Goal: Task Accomplishment & Management: Manage account settings

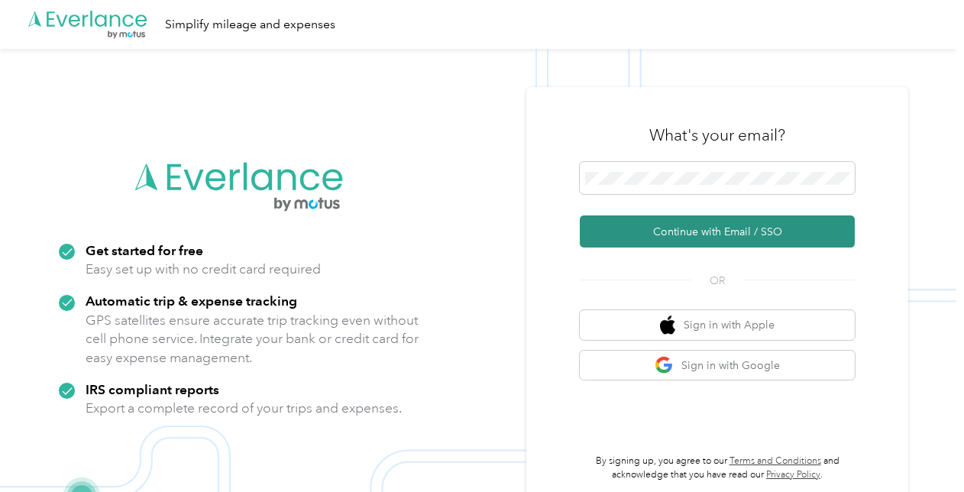
click at [732, 234] on button "Continue with Email / SSO" at bounding box center [717, 231] width 275 height 32
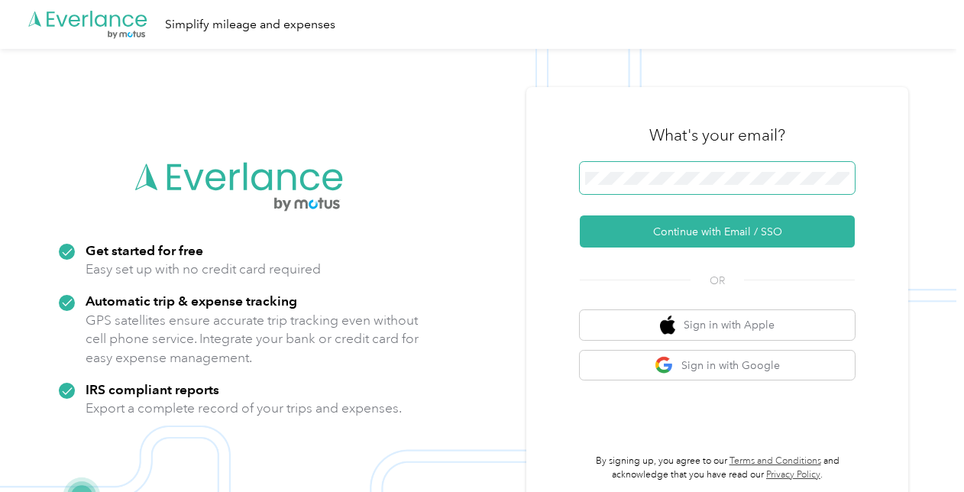
click at [734, 187] on span at bounding box center [717, 178] width 275 height 32
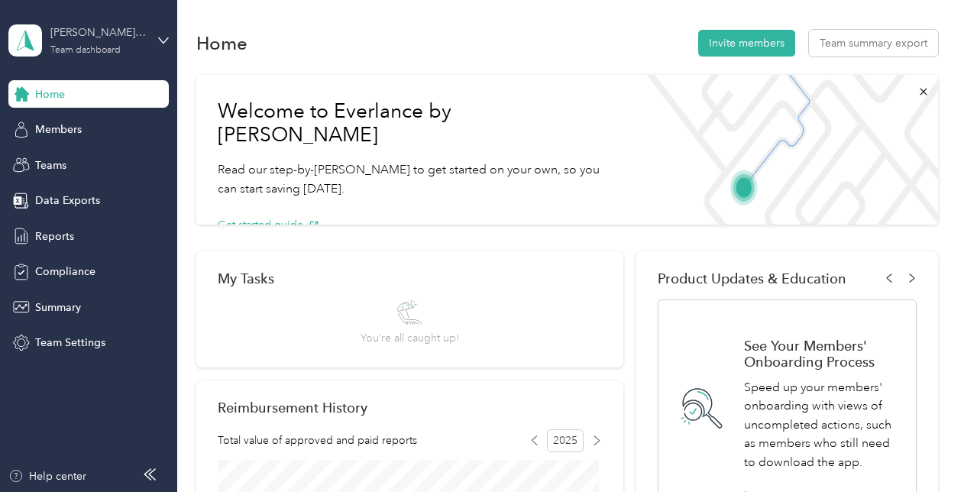
click at [95, 50] on div "Team dashboard" at bounding box center [85, 50] width 70 height 9
click at [78, 157] on div "Personal dashboard" at bounding box center [70, 160] width 96 height 16
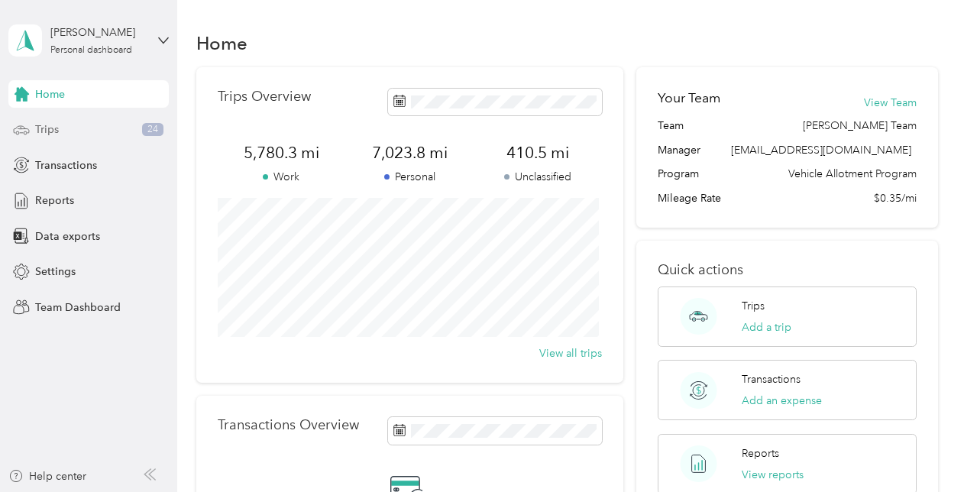
click at [61, 124] on div "Trips 24" at bounding box center [88, 130] width 160 height 28
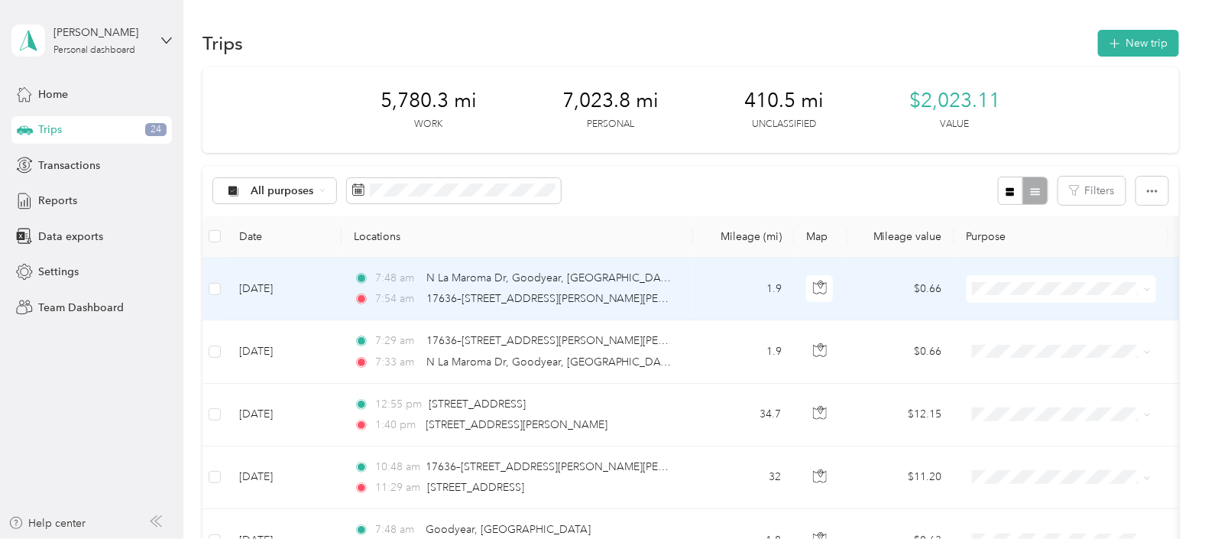
click at [964, 290] on span at bounding box center [1145, 288] width 12 height 17
click at [964, 287] on icon at bounding box center [1147, 289] width 7 height 7
click at [964, 346] on span "Personal" at bounding box center [1079, 343] width 151 height 16
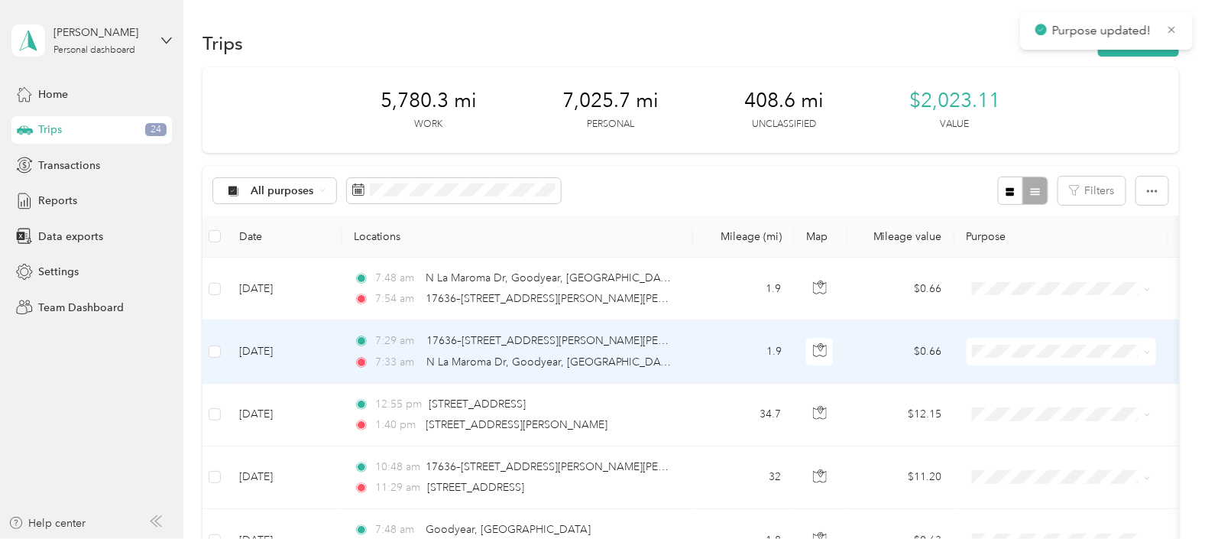
click at [964, 350] on icon at bounding box center [1147, 351] width 7 height 7
click at [964, 410] on li "Personal" at bounding box center [1067, 400] width 200 height 27
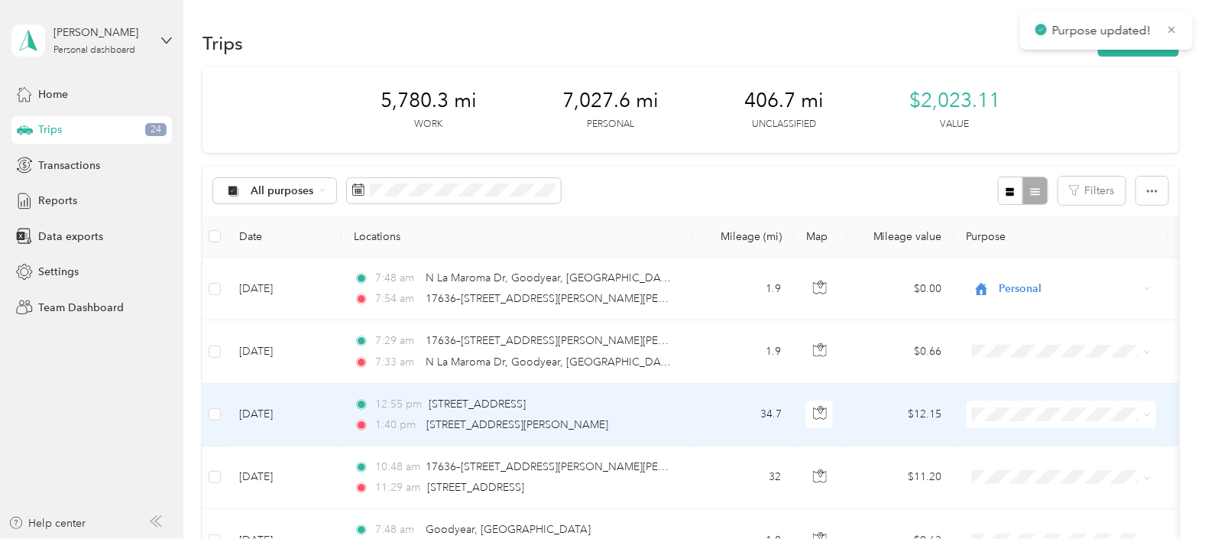
click at [964, 414] on span at bounding box center [1145, 414] width 12 height 17
click at [964, 416] on icon at bounding box center [1147, 414] width 7 height 7
click at [964, 440] on span "Stallion Infrastructure Services" at bounding box center [1079, 441] width 151 height 16
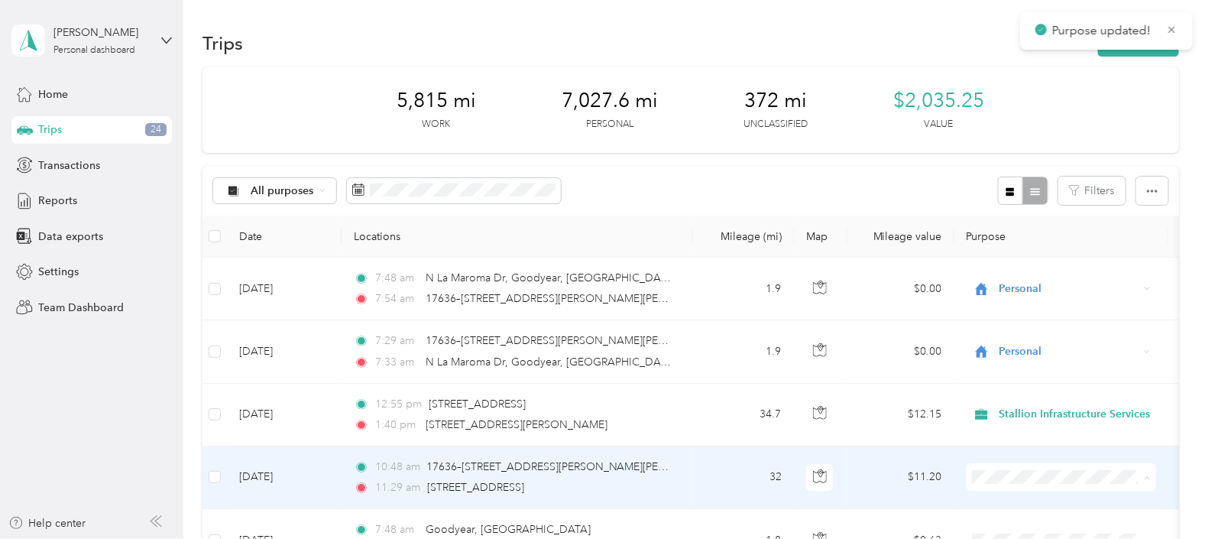
click at [964, 424] on li "Stallion Infrastructure Services" at bounding box center [1067, 420] width 200 height 27
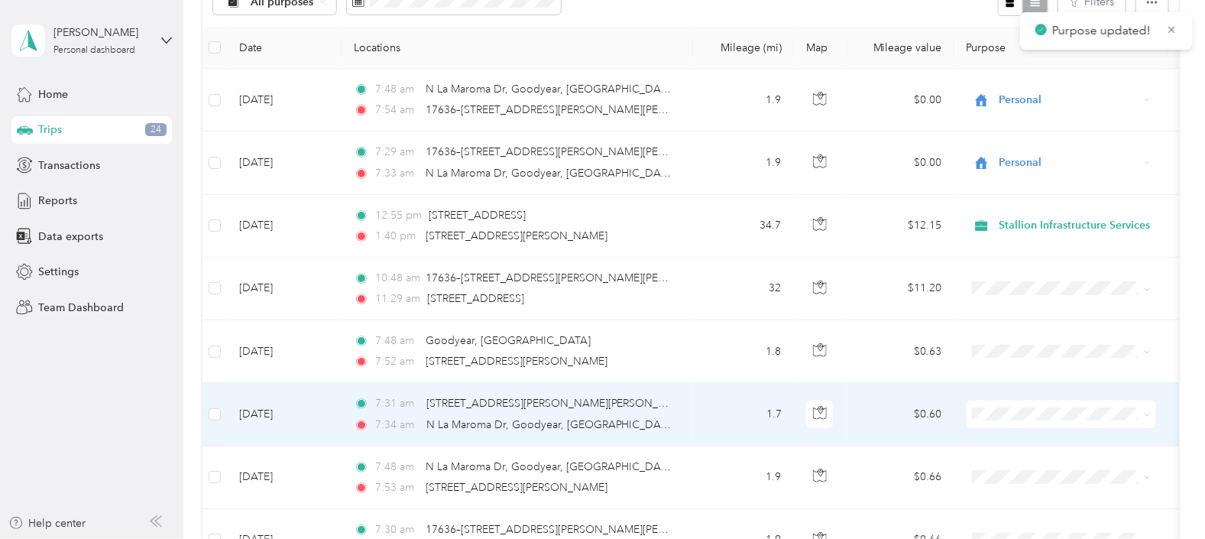
scroll to position [190, 0]
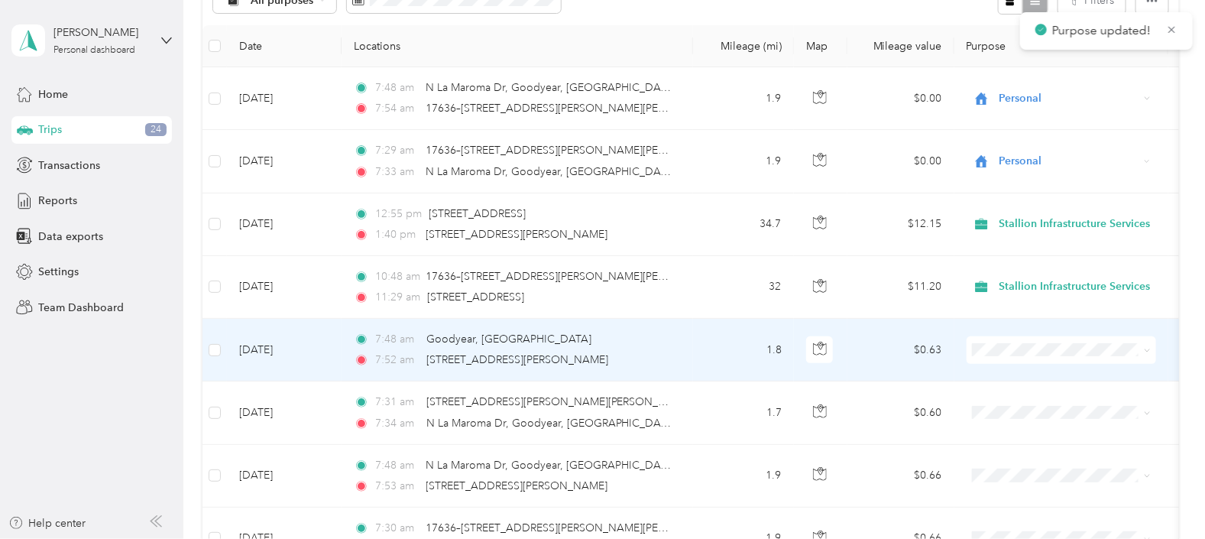
click at [964, 347] on icon at bounding box center [1147, 350] width 7 height 7
click at [964, 393] on li "Personal" at bounding box center [1067, 398] width 200 height 27
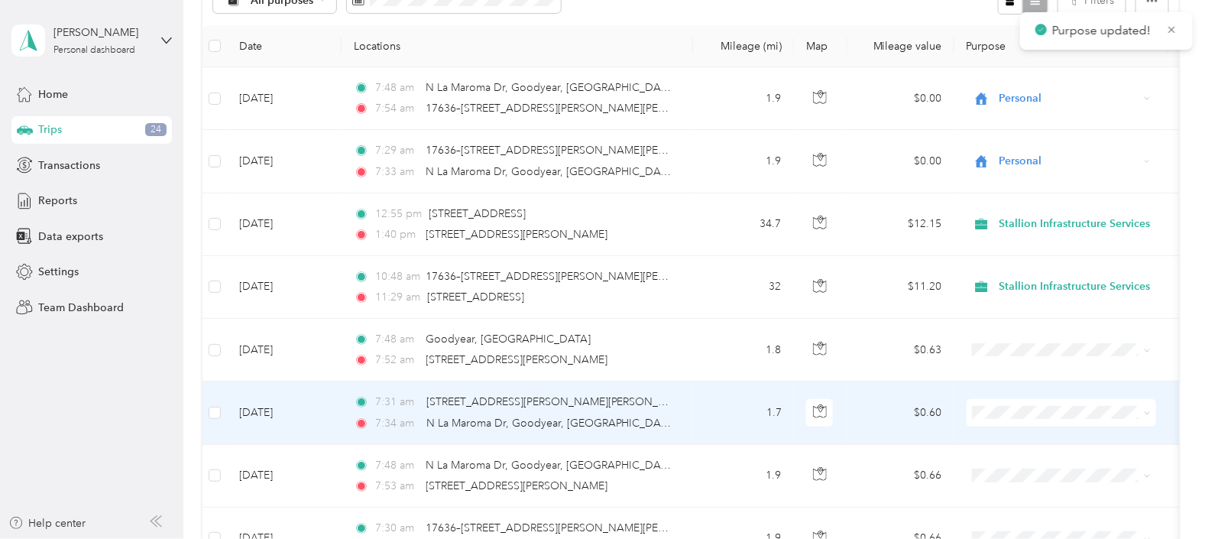
click at [964, 413] on span at bounding box center [1145, 412] width 12 height 17
click at [964, 417] on span at bounding box center [1062, 413] width 190 height 28
click at [964, 410] on icon at bounding box center [1147, 413] width 7 height 7
click at [964, 462] on span "Personal" at bounding box center [1079, 463] width 151 height 16
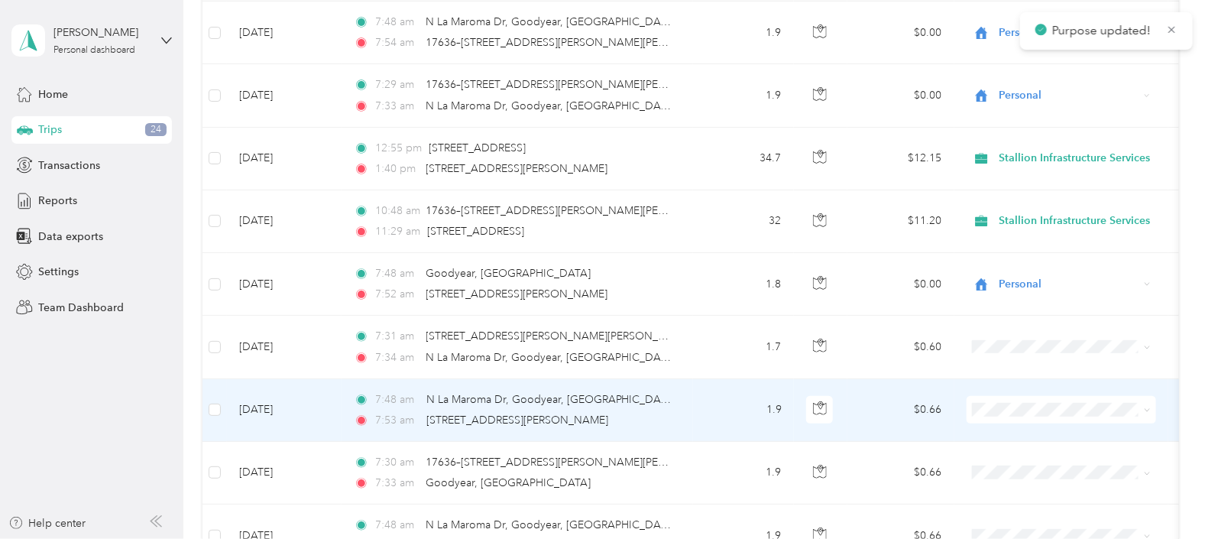
scroll to position [287, 0]
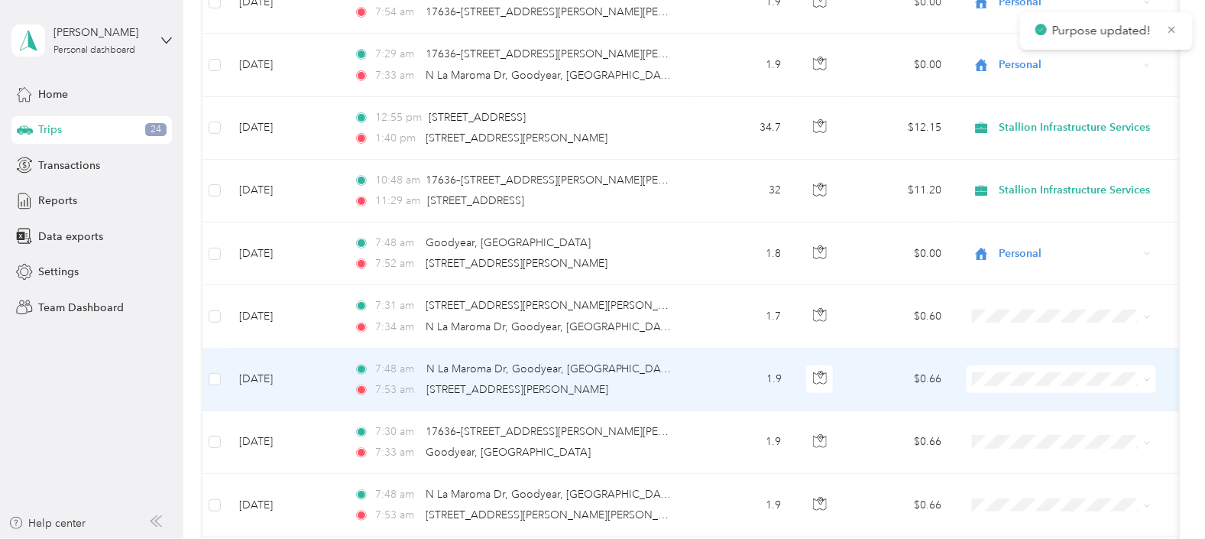
click at [964, 378] on icon at bounding box center [1147, 379] width 7 height 7
click at [964, 438] on li "Personal" at bounding box center [1067, 431] width 200 height 27
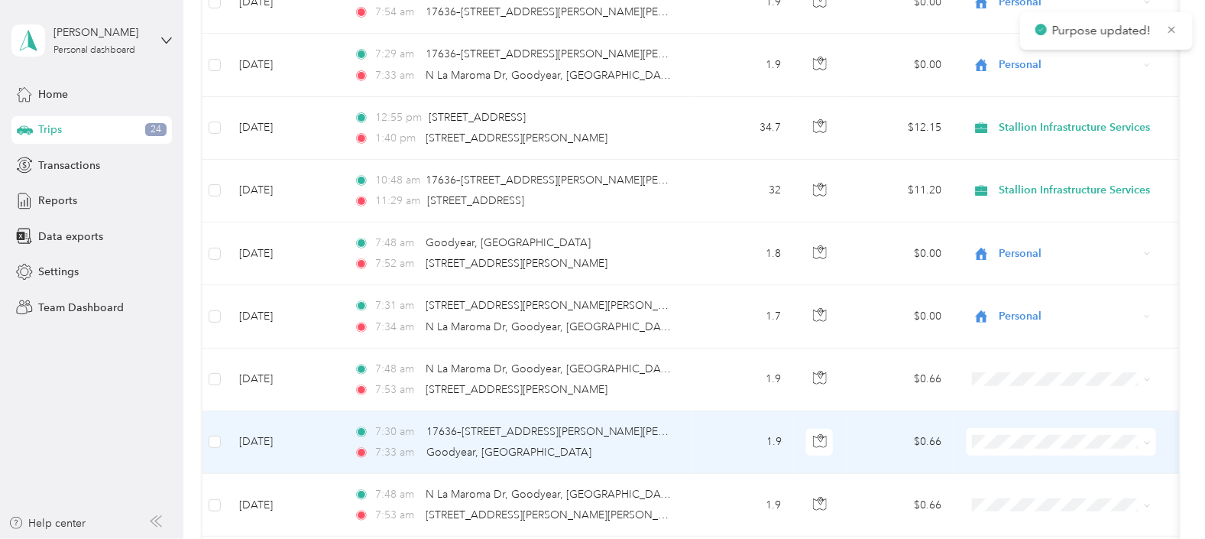
click at [964, 436] on span at bounding box center [1145, 441] width 12 height 17
click at [964, 491] on span "Personal" at bounding box center [1079, 496] width 151 height 16
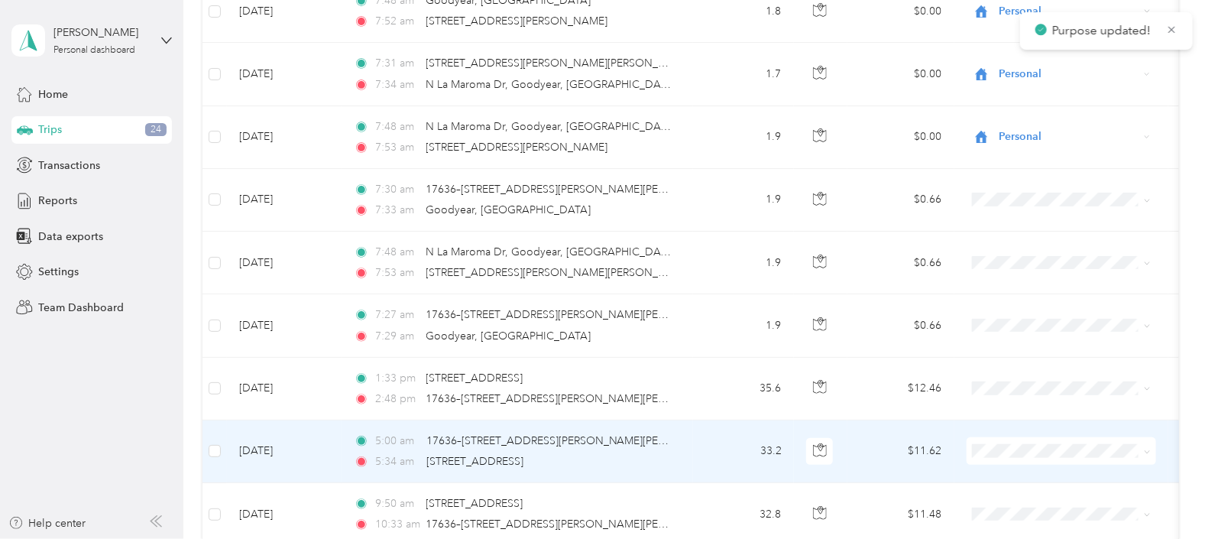
scroll to position [573, 0]
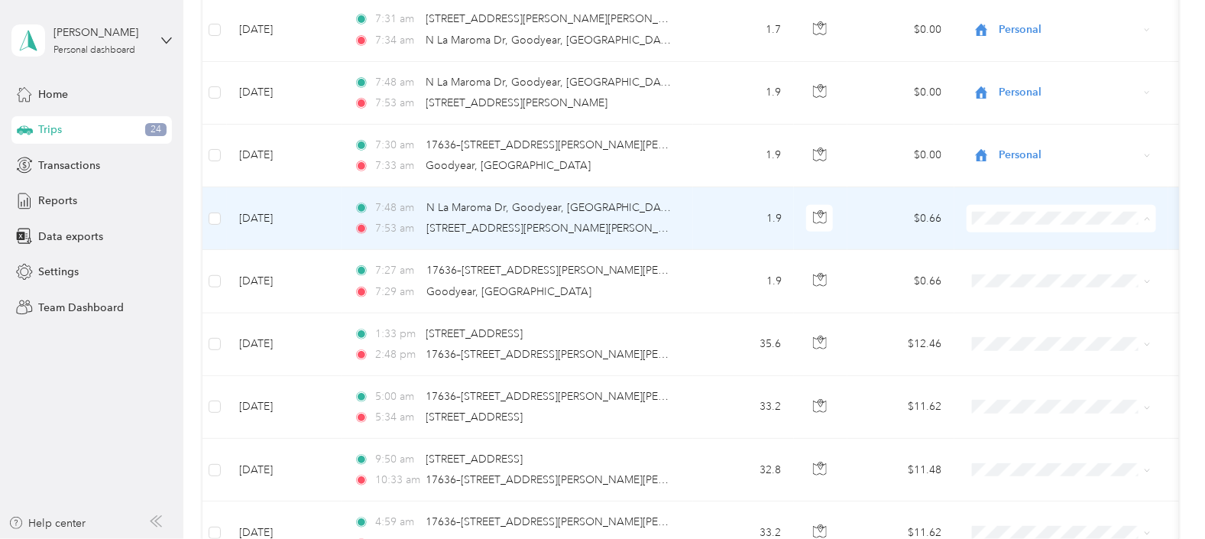
click at [964, 268] on span "Personal" at bounding box center [1079, 272] width 151 height 16
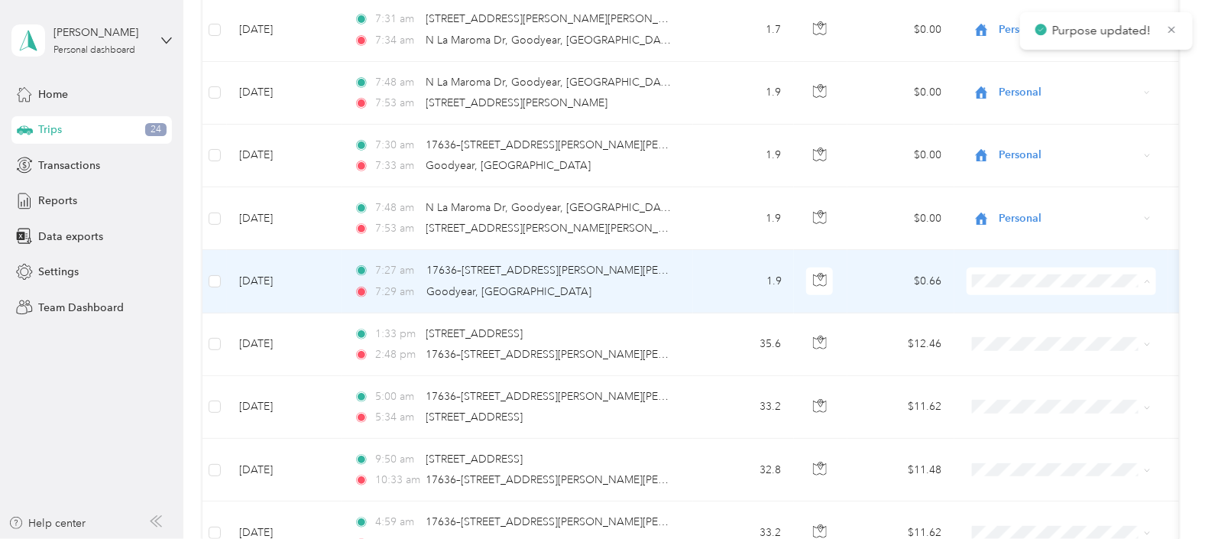
click at [964, 329] on span "Personal" at bounding box center [1079, 334] width 151 height 16
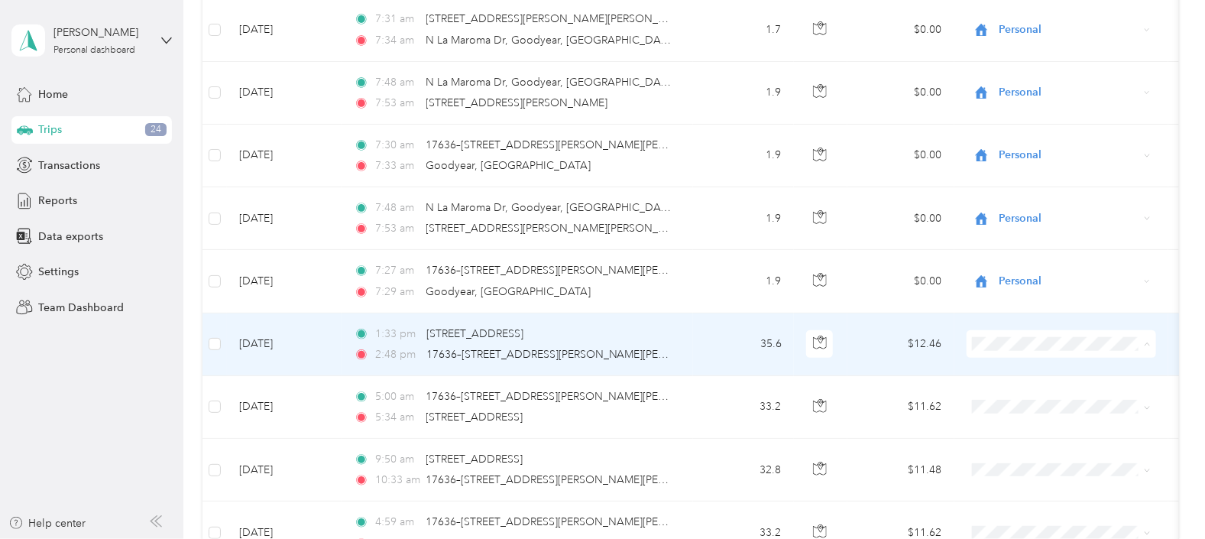
click at [964, 399] on span "Personal" at bounding box center [1079, 397] width 151 height 16
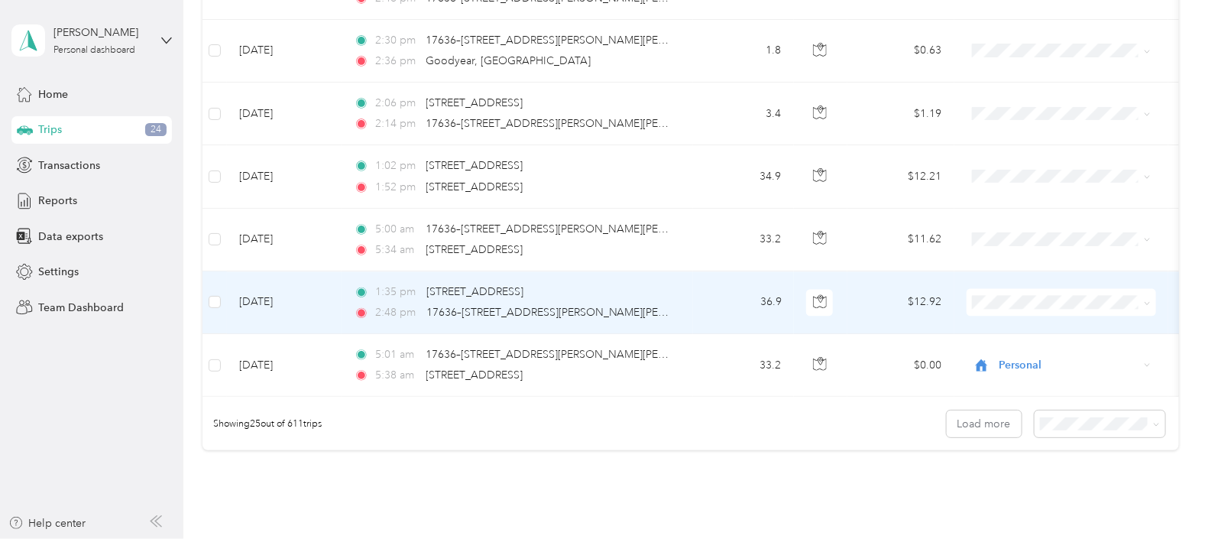
scroll to position [1337, 0]
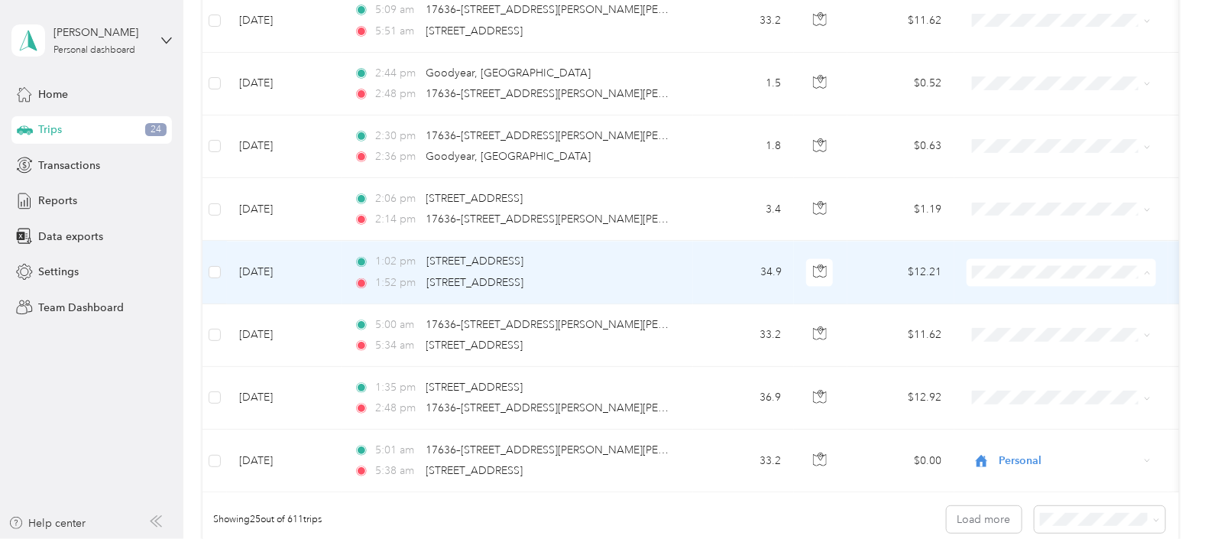
click at [964, 293] on span "Stallion Infrastructure Services" at bounding box center [1079, 296] width 151 height 16
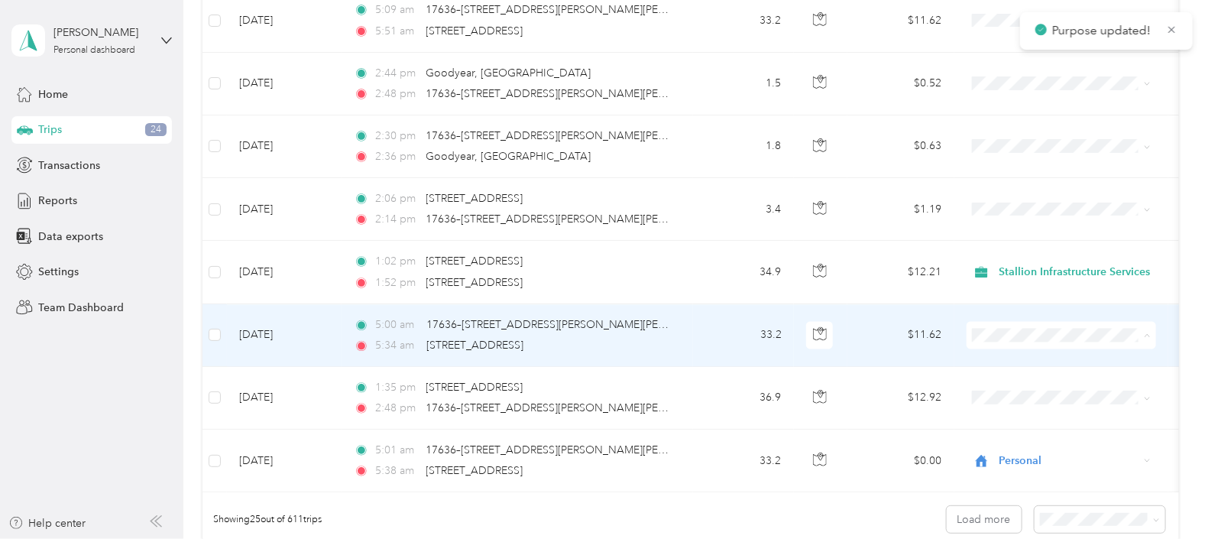
click at [964, 383] on span "Personal" at bounding box center [1079, 385] width 151 height 16
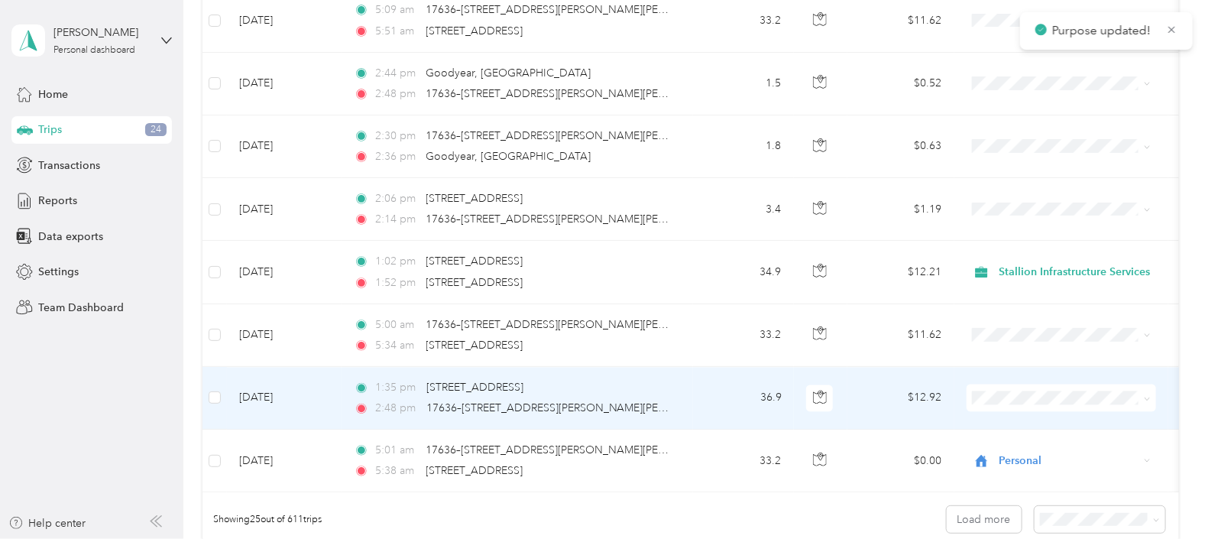
click at [964, 385] on span at bounding box center [1062, 398] width 190 height 28
click at [964, 439] on li "Personal" at bounding box center [1067, 442] width 200 height 27
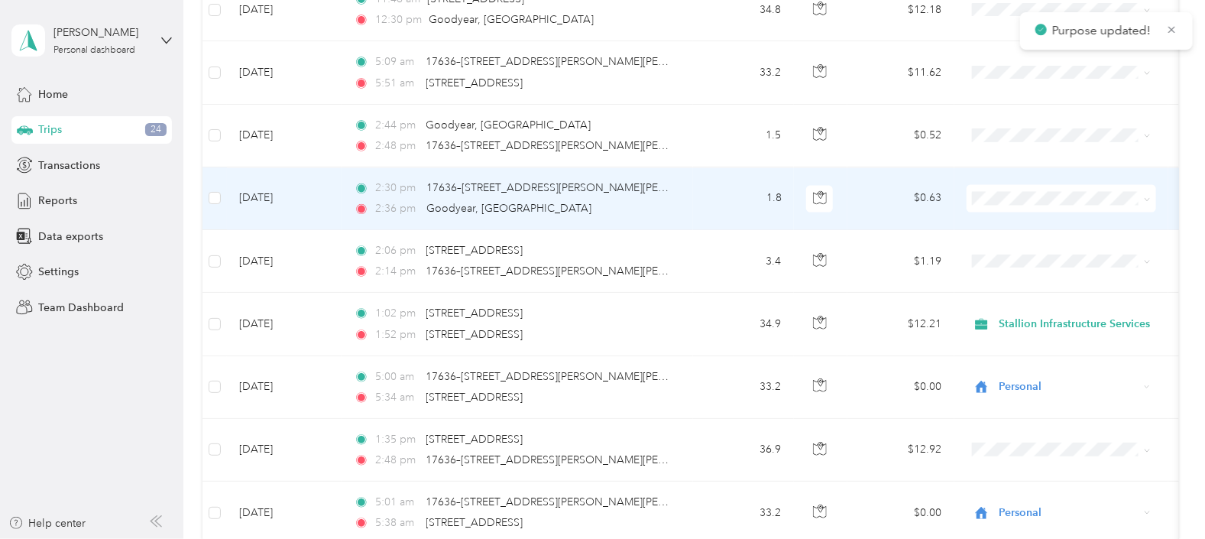
scroll to position [1241, 0]
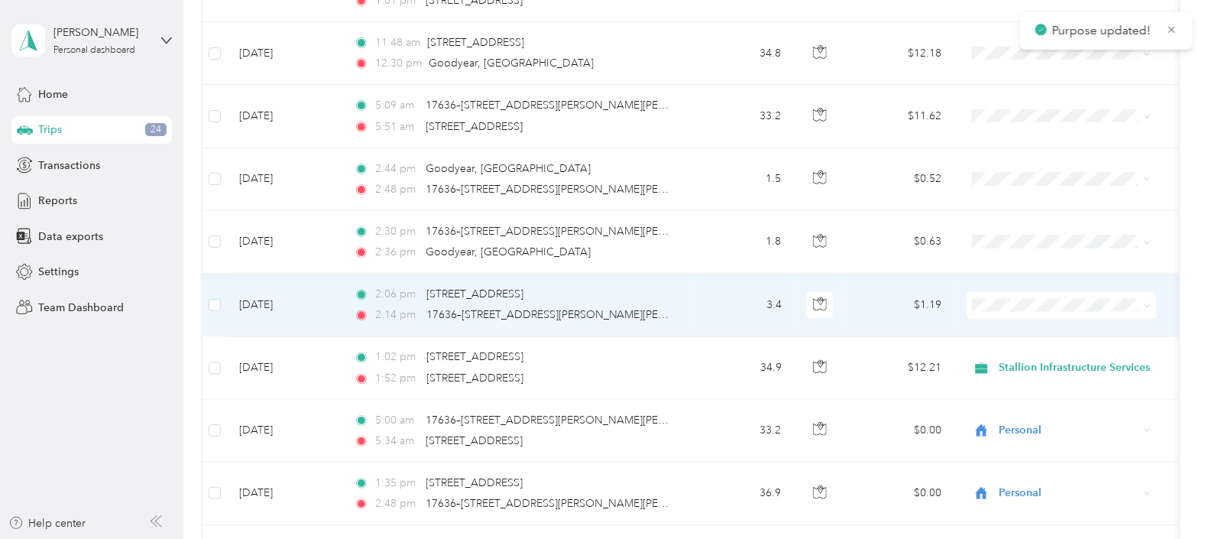
click at [964, 313] on span at bounding box center [1062, 305] width 190 height 28
click at [964, 348] on span "Personal" at bounding box center [1079, 356] width 151 height 16
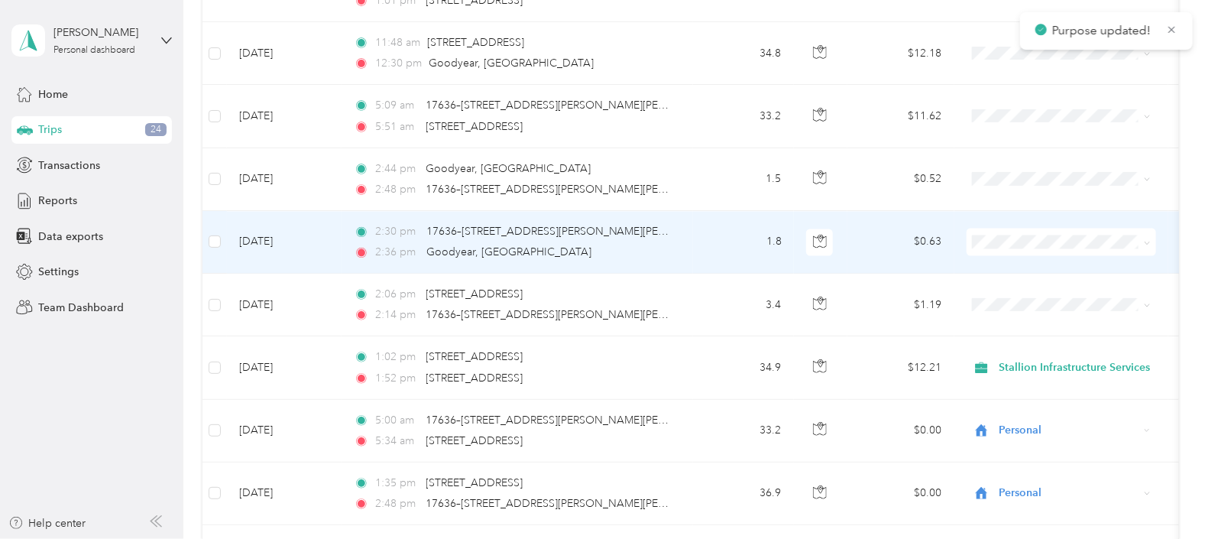
click at [964, 245] on span at bounding box center [1062, 242] width 190 height 28
click at [964, 296] on li "Personal" at bounding box center [1067, 293] width 200 height 27
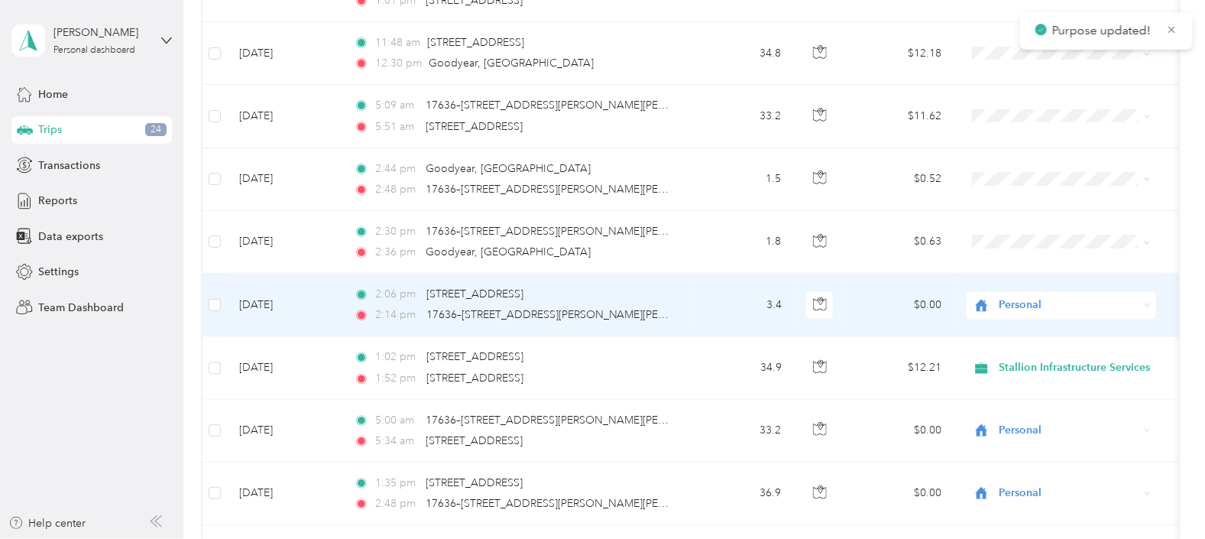
scroll to position [1051, 0]
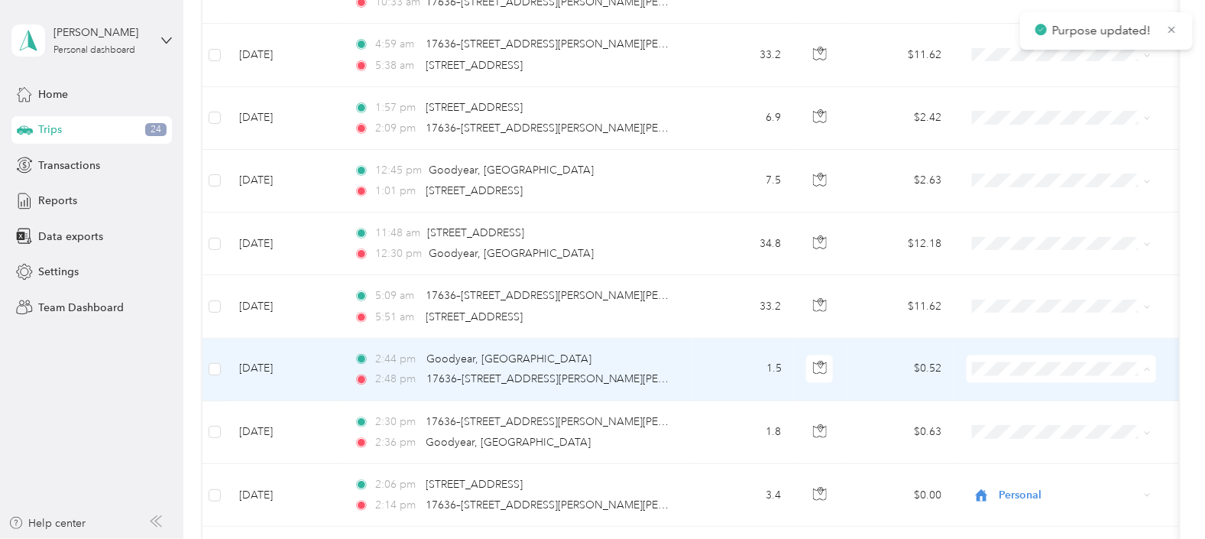
click at [964, 412] on li "Personal" at bounding box center [1067, 421] width 200 height 27
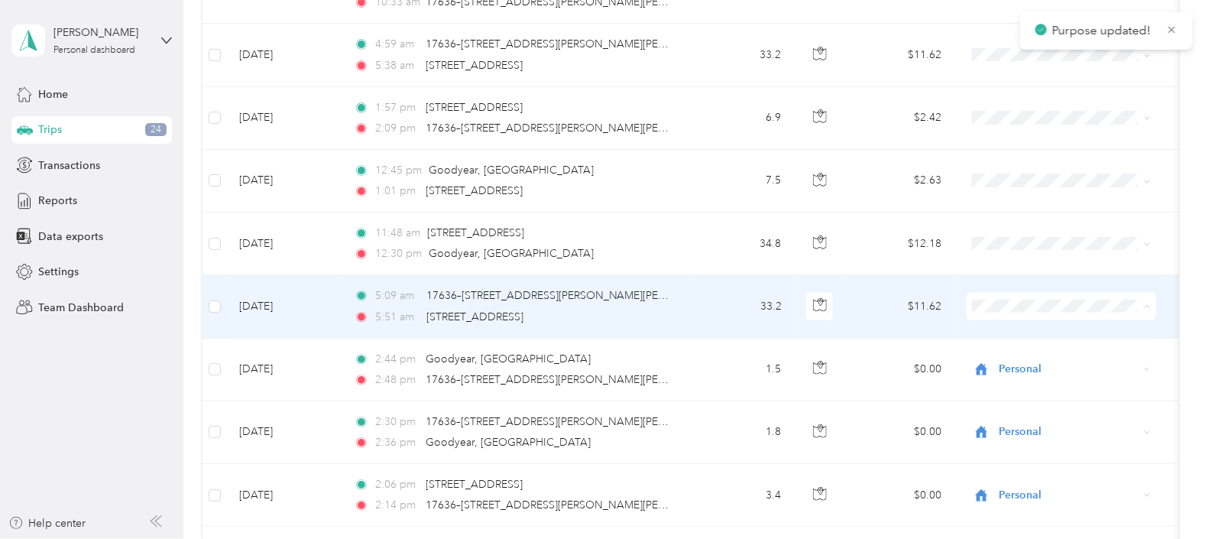
click at [964, 357] on span "Personal" at bounding box center [1079, 359] width 151 height 16
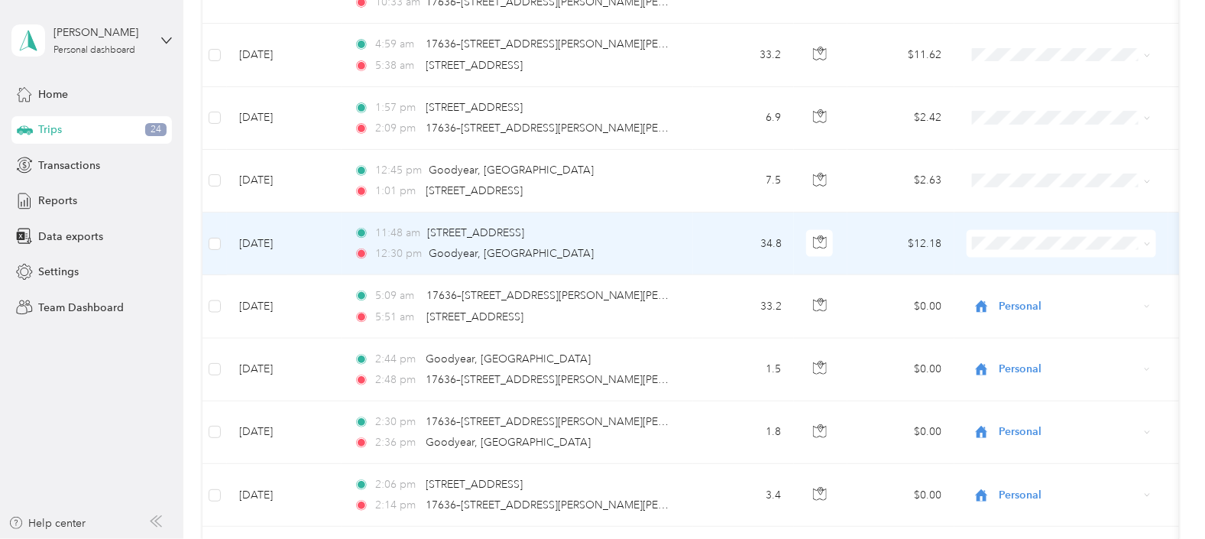
click at [964, 277] on ol "Stallion Infrastructure Services Personal" at bounding box center [1067, 281] width 200 height 53
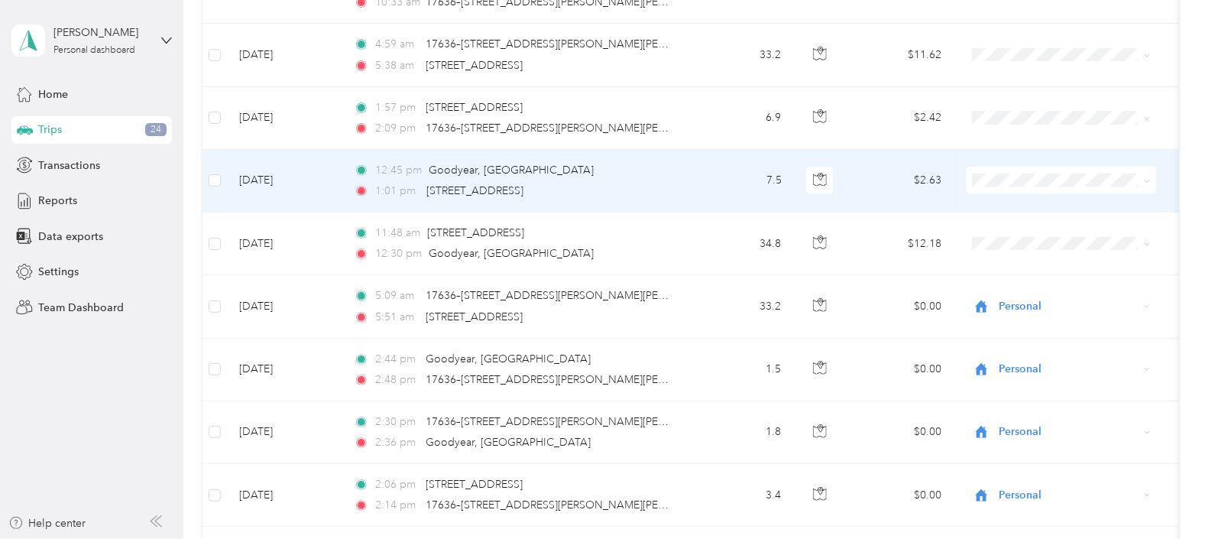
click at [964, 187] on span at bounding box center [1062, 181] width 190 height 28
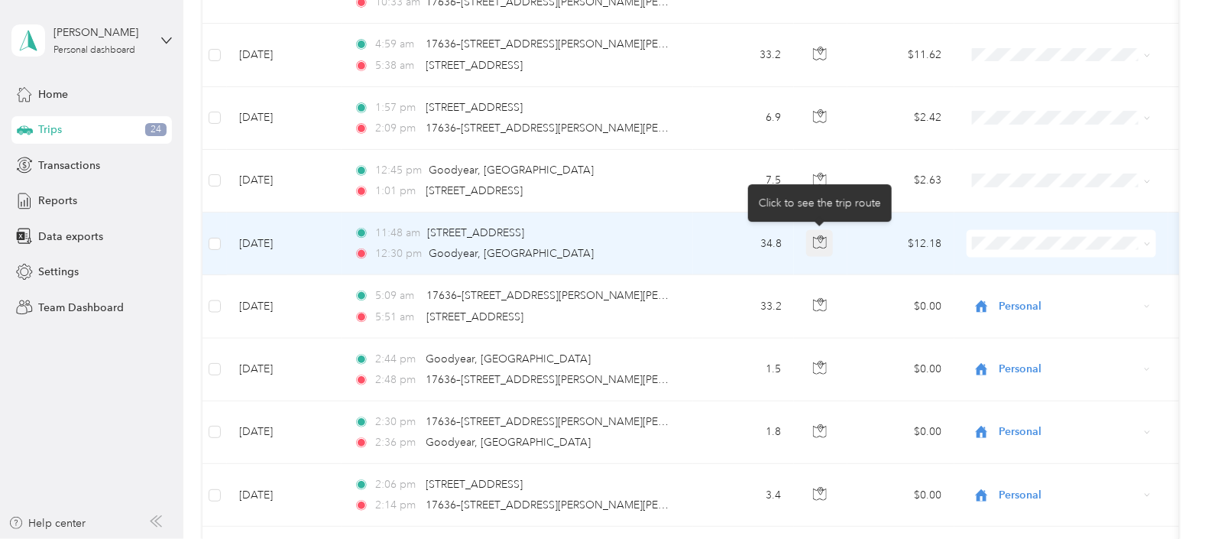
click at [810, 237] on button "button" at bounding box center [820, 244] width 28 height 28
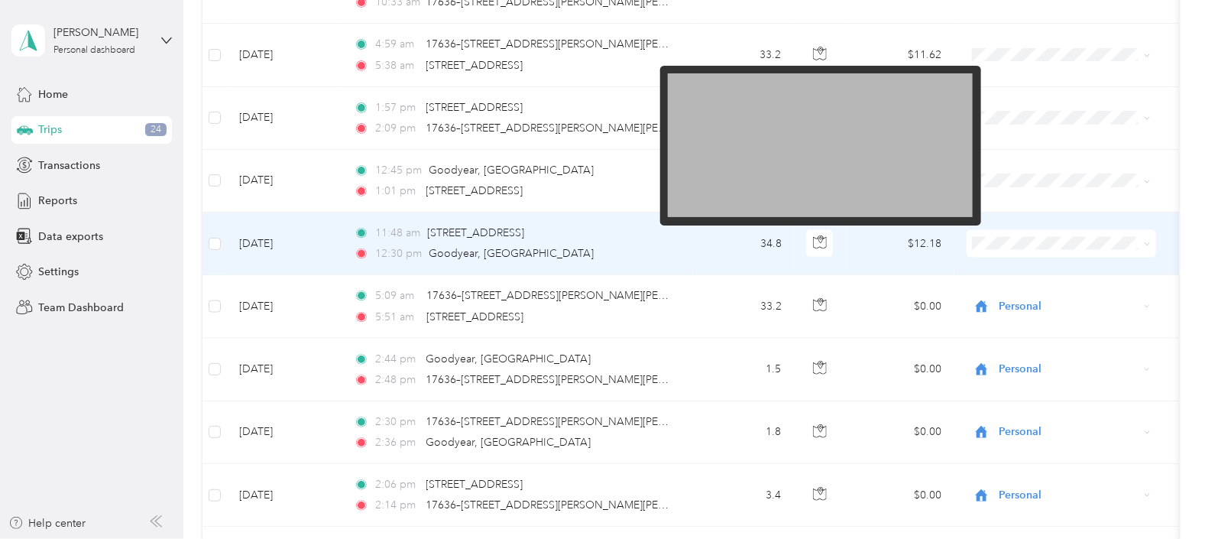
click at [736, 128] on img at bounding box center [820, 145] width 305 height 144
click at [737, 160] on img at bounding box center [820, 145] width 305 height 144
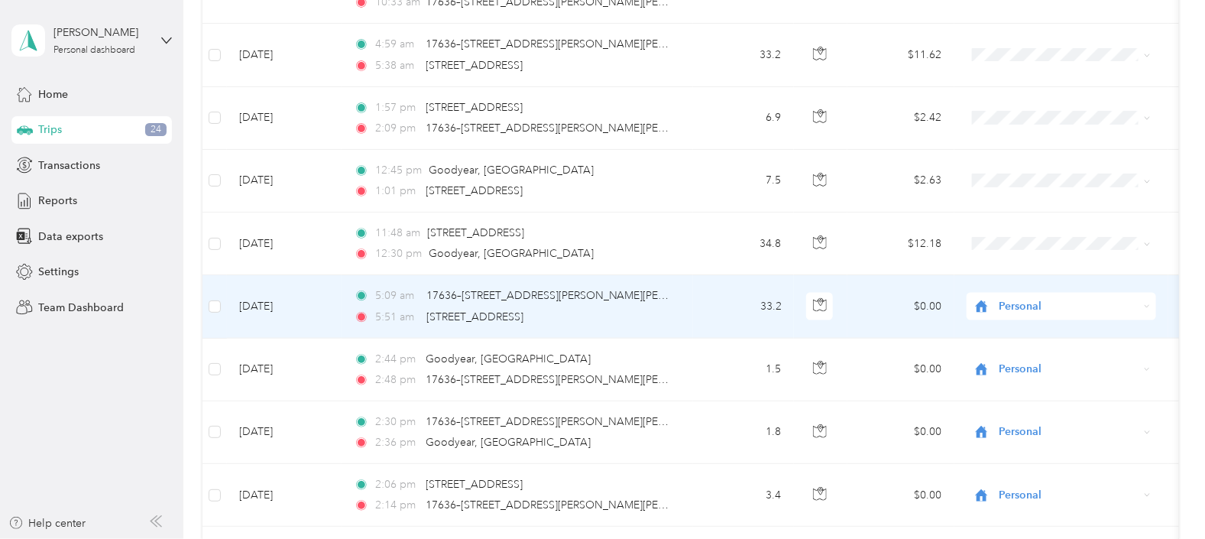
click at [875, 245] on td "$12.18" at bounding box center [900, 243] width 107 height 63
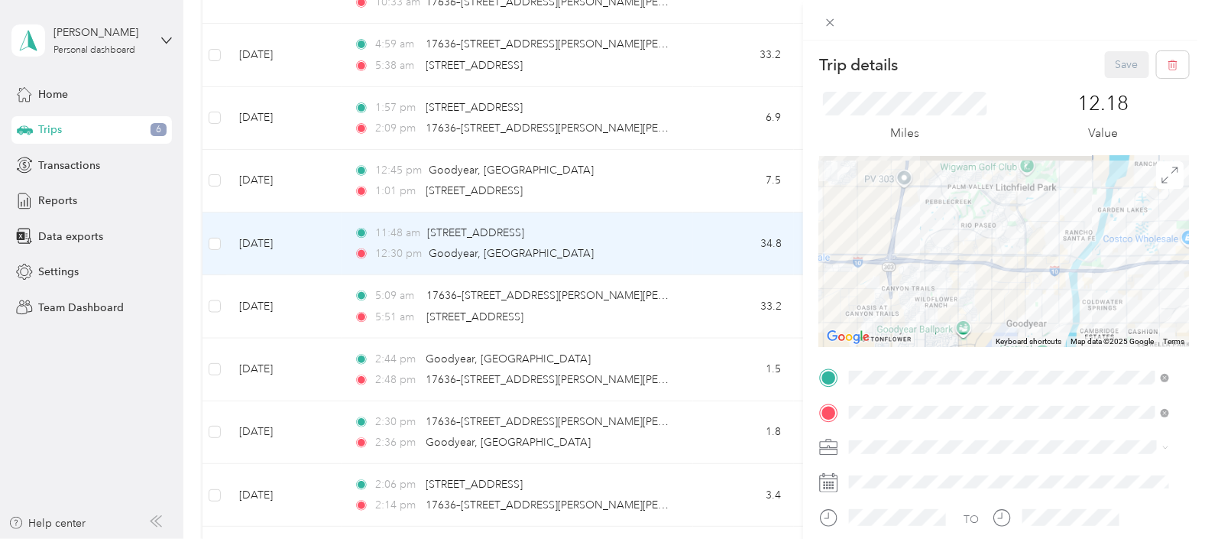
drag, startPoint x: 901, startPoint y: 239, endPoint x: 997, endPoint y: 248, distance: 96.7
click at [964, 257] on div at bounding box center [1004, 251] width 370 height 191
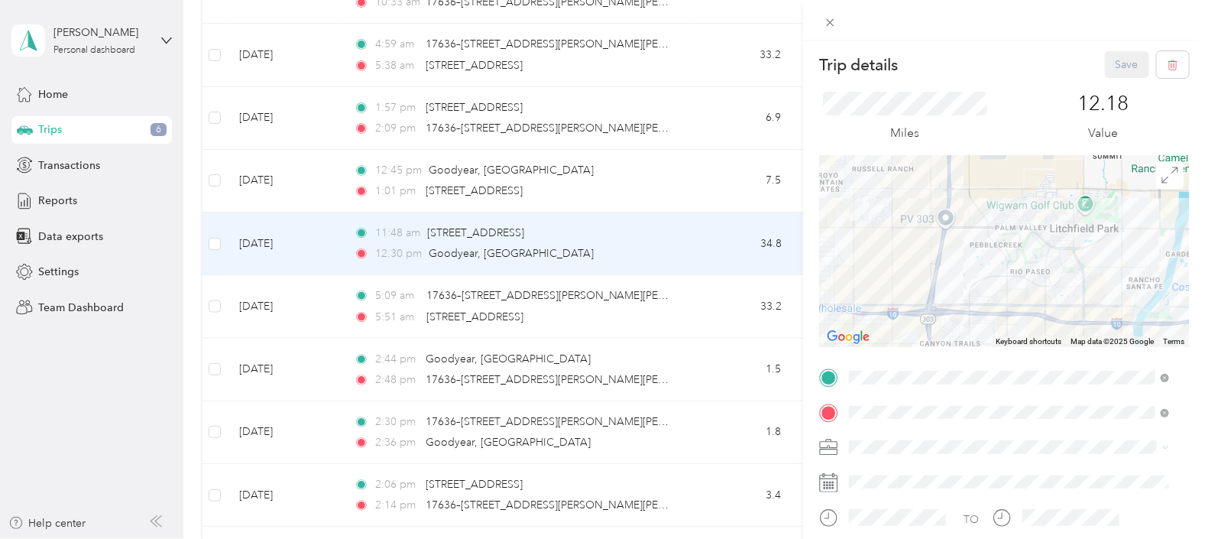
drag, startPoint x: 990, startPoint y: 276, endPoint x: 967, endPoint y: 267, distance: 24.7
click at [964, 290] on div at bounding box center [1004, 251] width 370 height 191
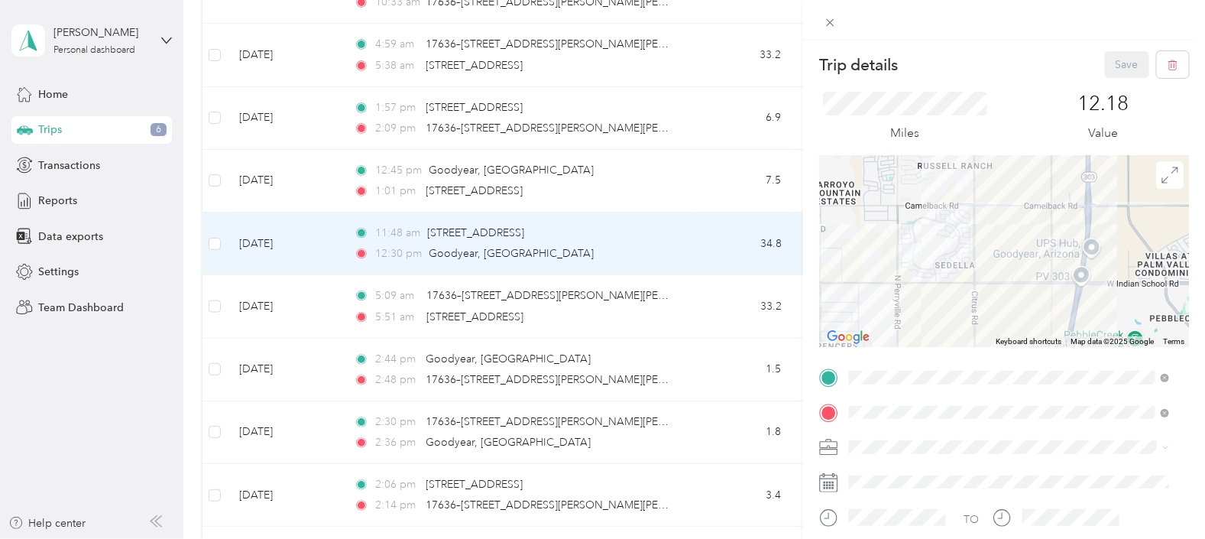
click at [923, 305] on div at bounding box center [1004, 251] width 370 height 191
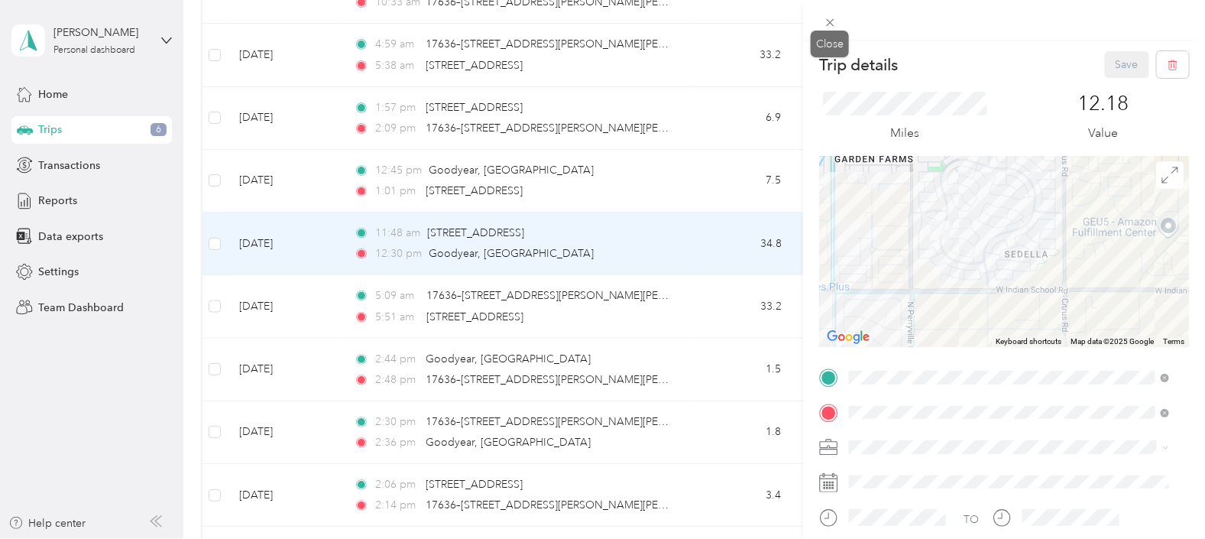
click at [830, 26] on icon at bounding box center [830, 22] width 13 height 13
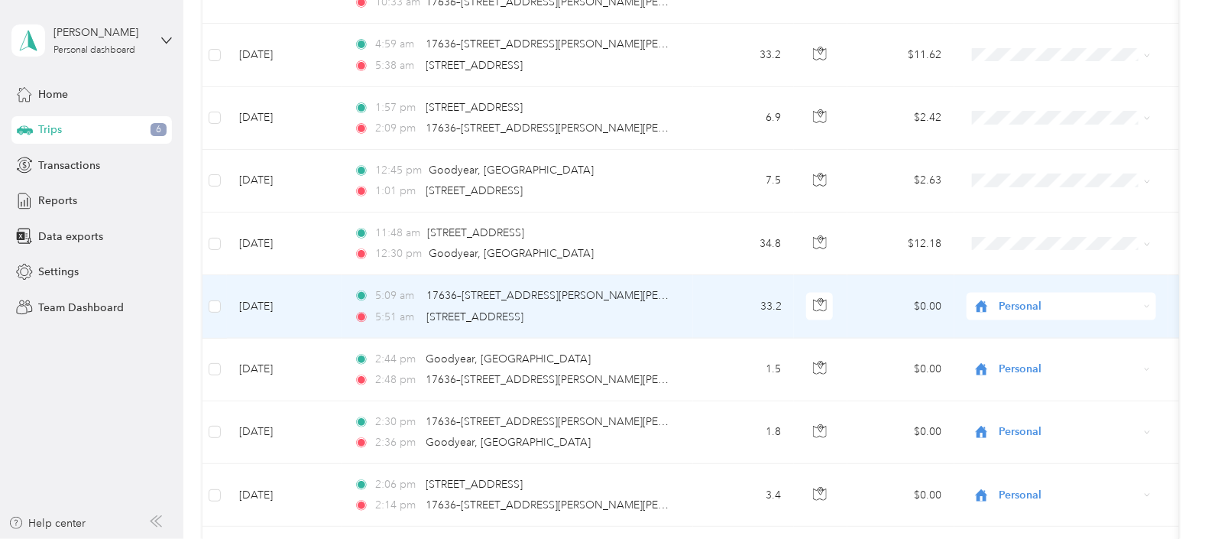
click at [964, 306] on span "Personal" at bounding box center [1069, 306] width 140 height 17
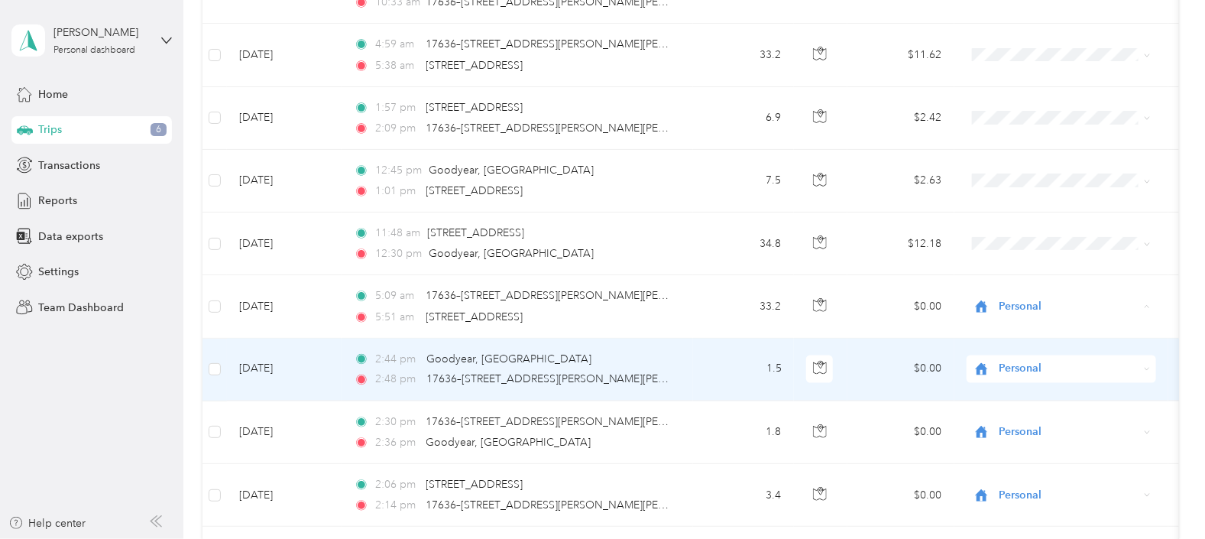
click at [964, 392] on td "Personal" at bounding box center [1061, 370] width 214 height 63
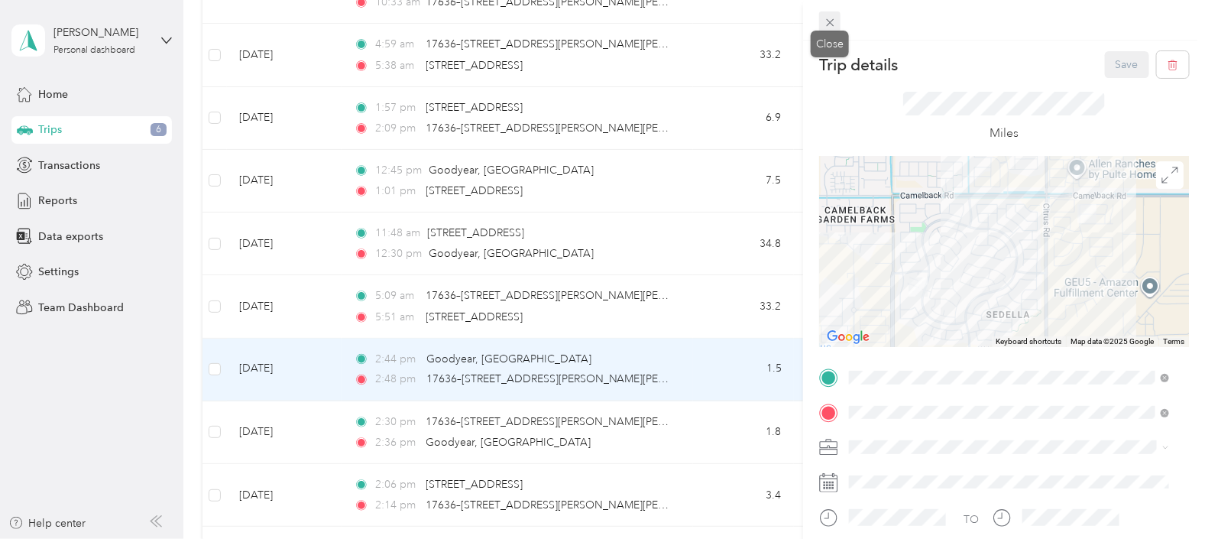
click at [838, 27] on span at bounding box center [829, 21] width 21 height 21
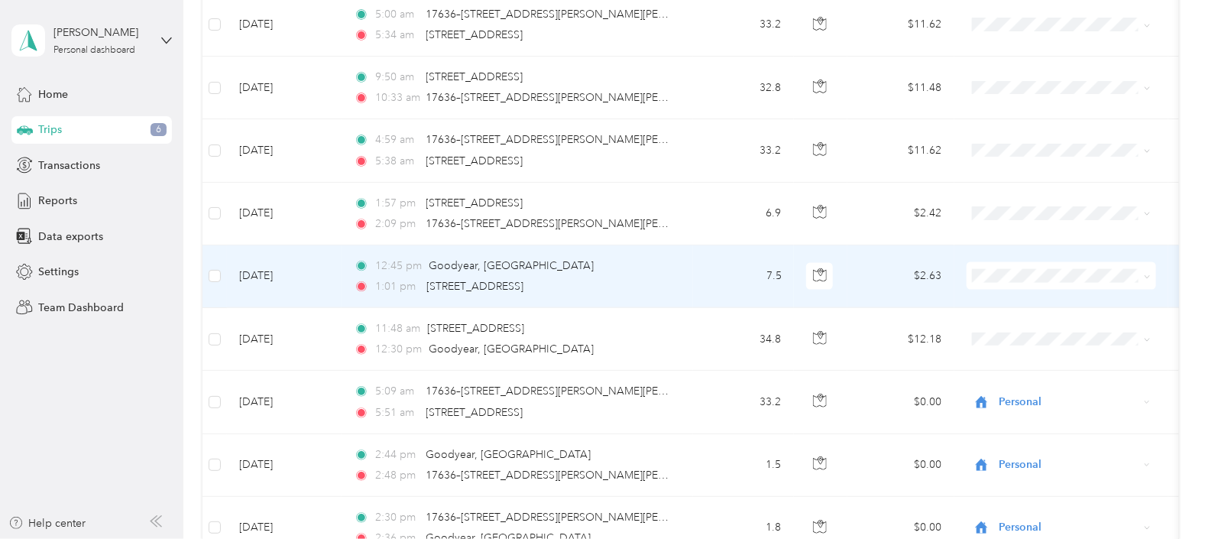
scroll to position [955, 0]
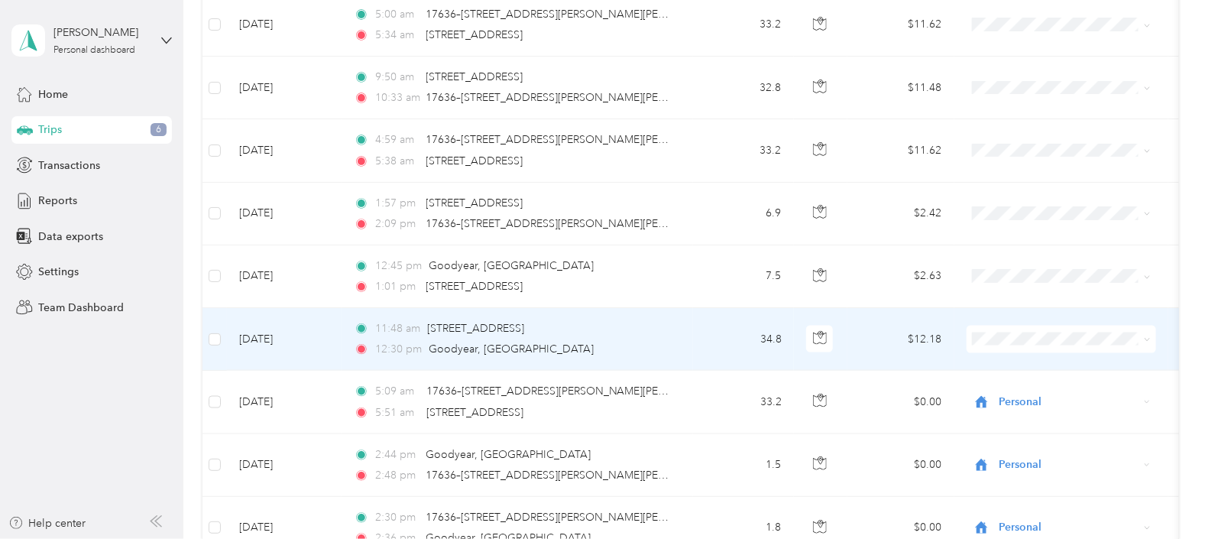
click at [964, 329] on span at bounding box center [1062, 340] width 190 height 28
click at [964, 397] on li "Personal" at bounding box center [1067, 391] width 200 height 27
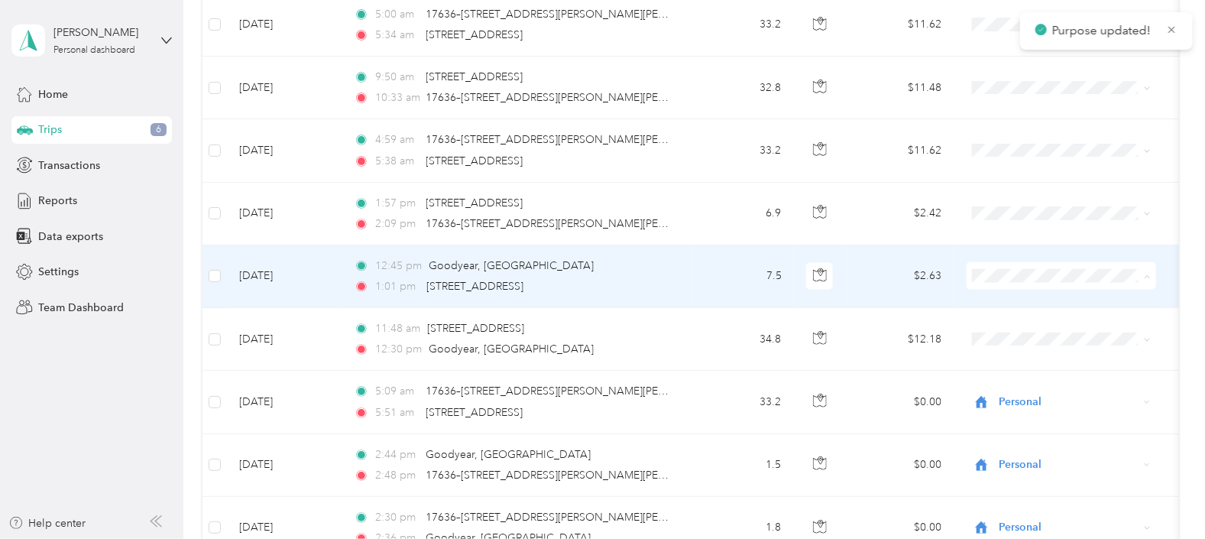
click at [964, 332] on li "Personal" at bounding box center [1067, 329] width 200 height 27
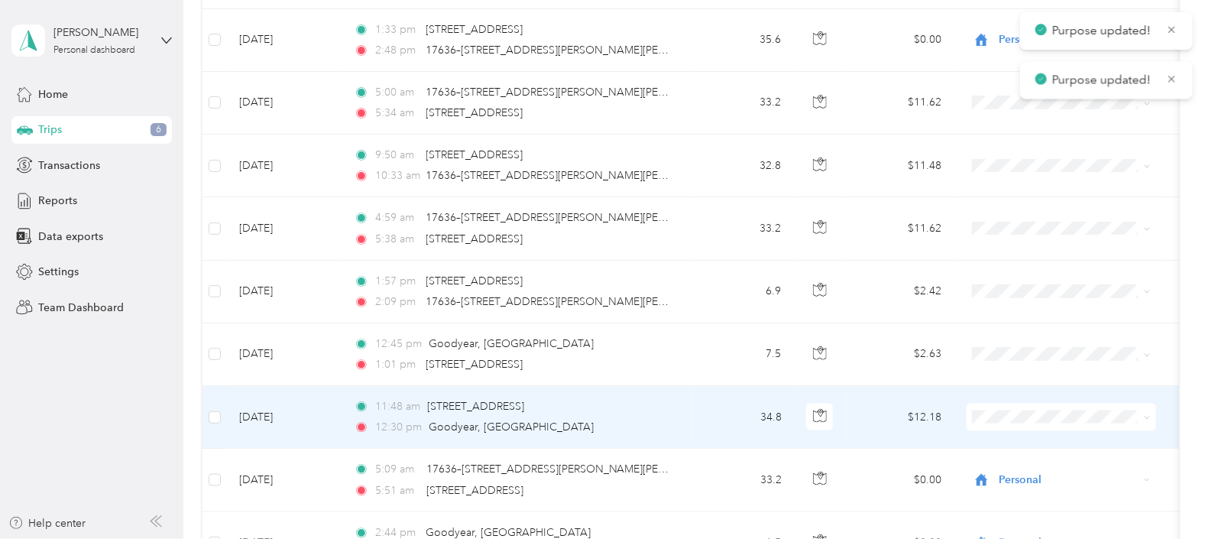
scroll to position [860, 0]
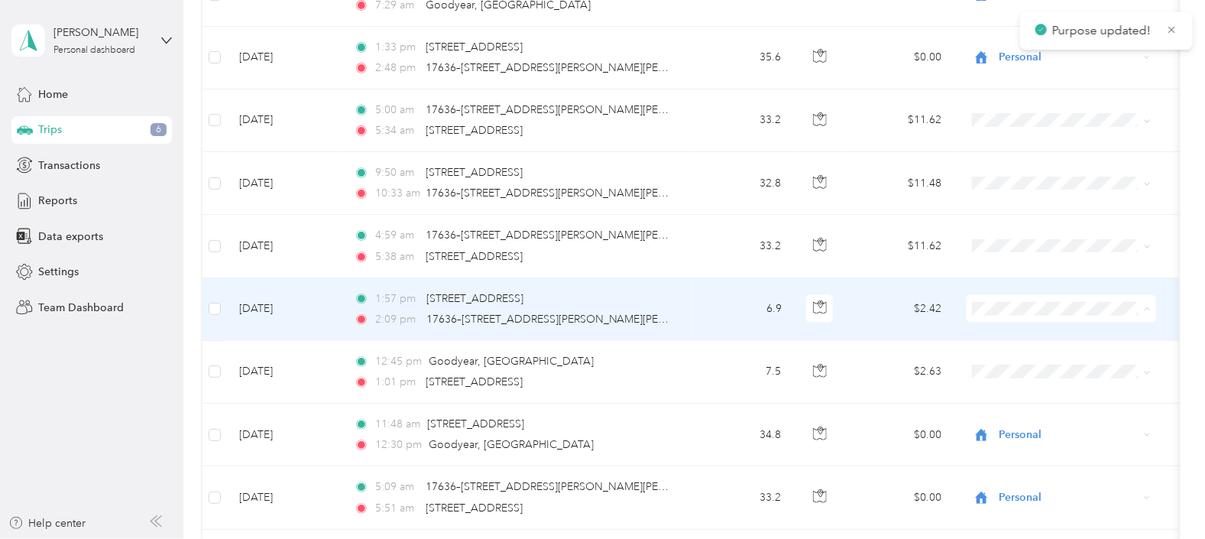
click at [964, 358] on span "Personal" at bounding box center [1079, 362] width 151 height 16
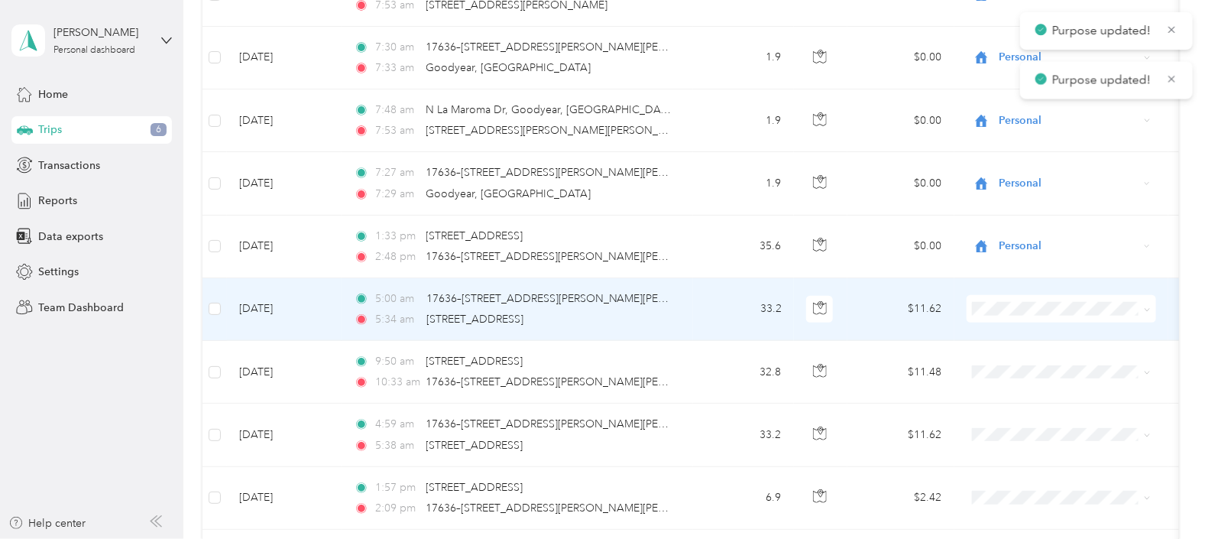
scroll to position [668, 0]
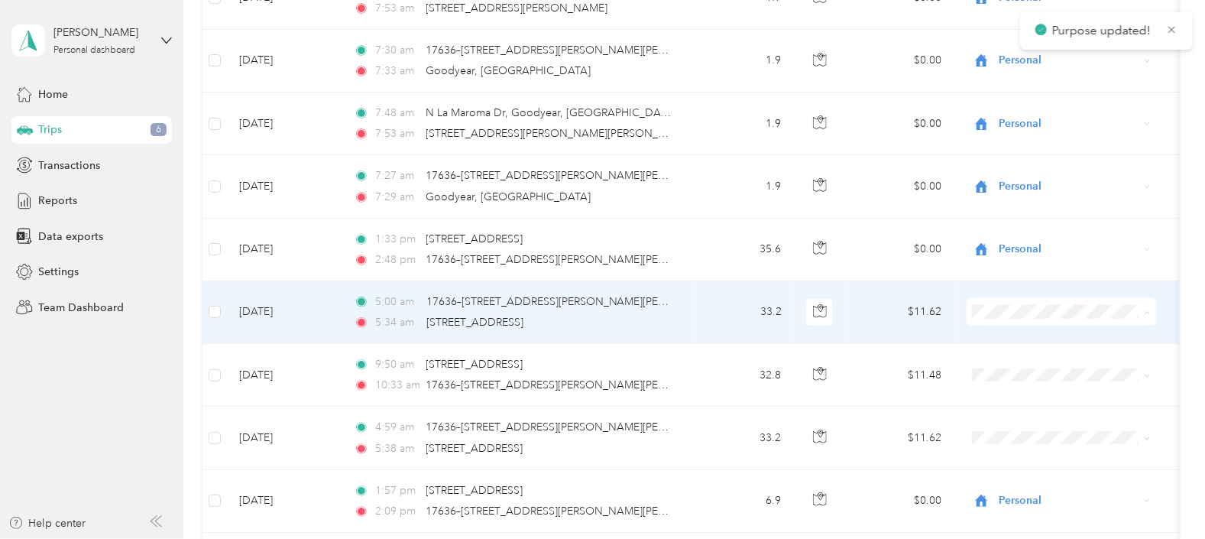
click at [964, 364] on span "Personal" at bounding box center [1079, 364] width 151 height 16
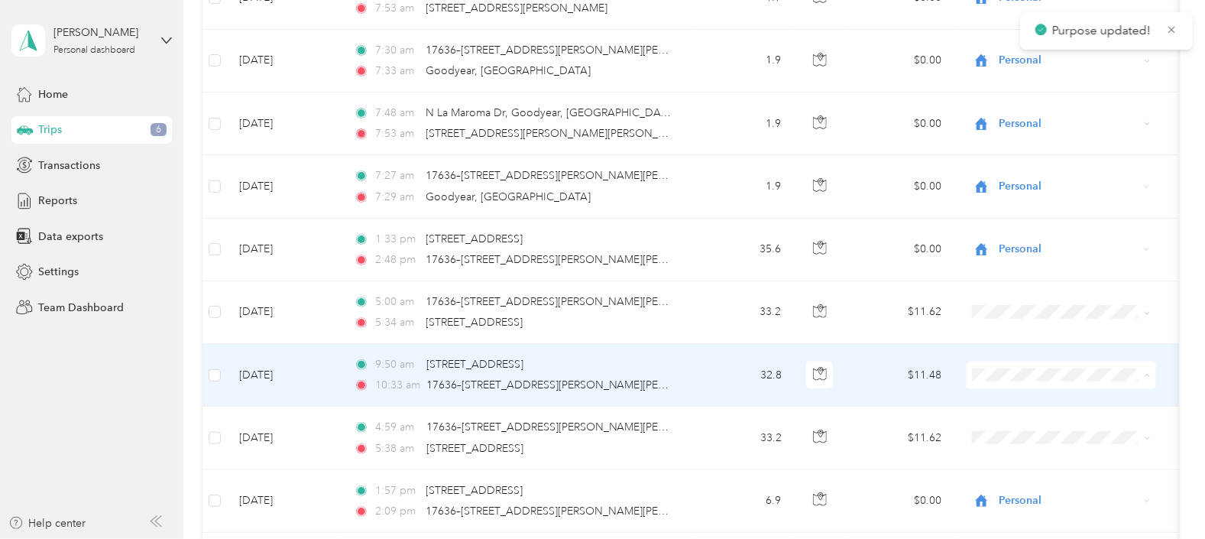
click at [964, 427] on span "Personal" at bounding box center [1079, 428] width 151 height 16
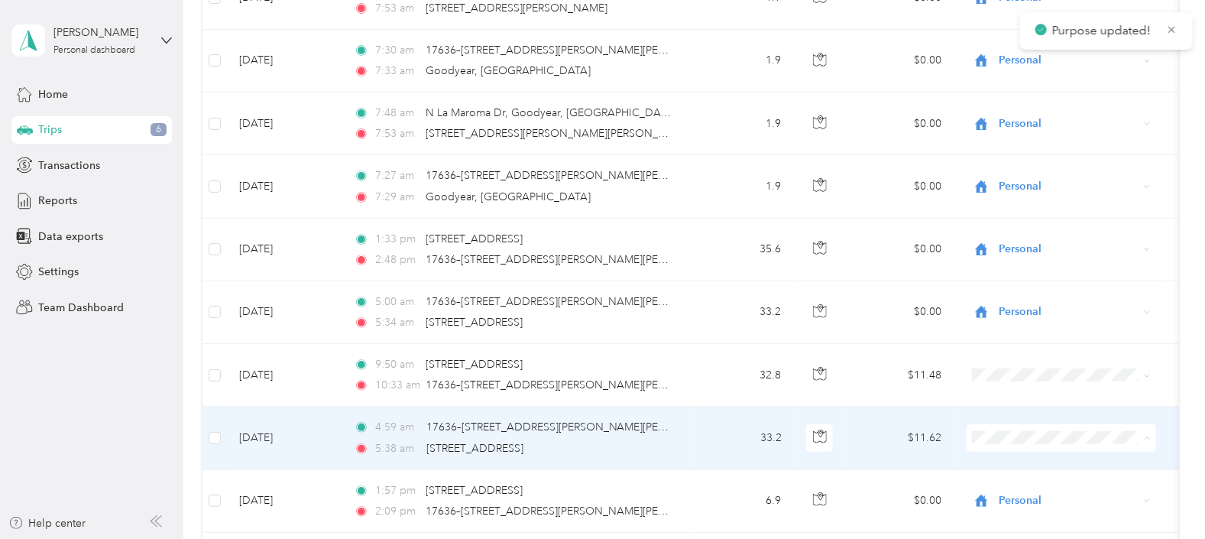
click at [964, 491] on li "Personal" at bounding box center [1067, 490] width 200 height 27
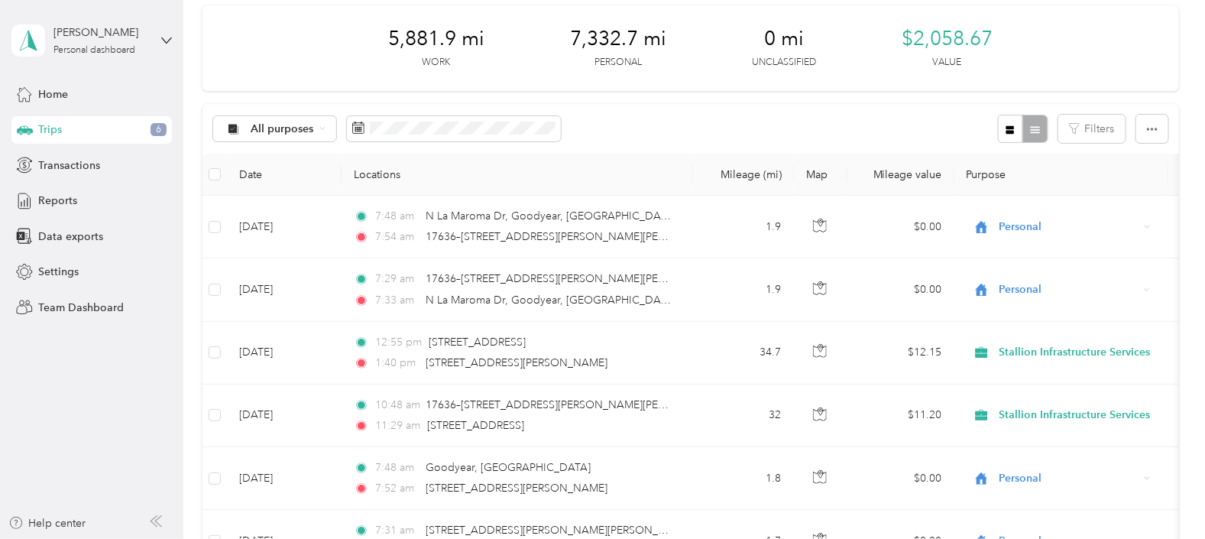
scroll to position [0, 0]
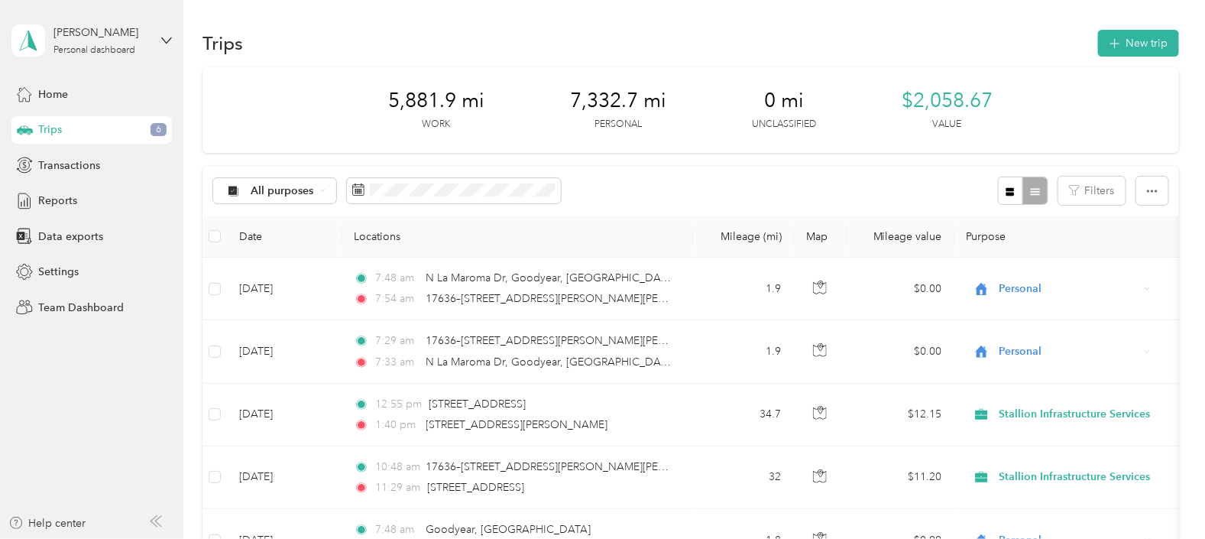
click at [60, 128] on span "Trips" at bounding box center [50, 130] width 24 height 16
